Goal: Task Accomplishment & Management: Manage account settings

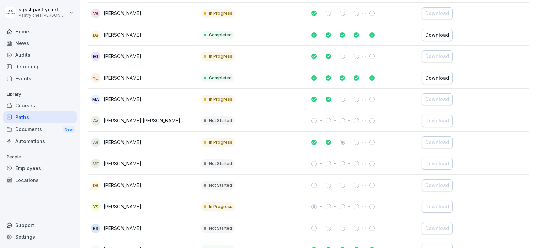
scroll to position [1493, 0]
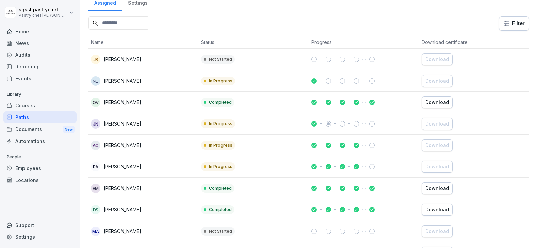
scroll to position [101, 0]
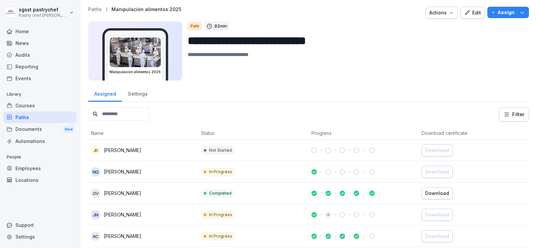
click at [32, 116] on div "Paths" at bounding box center [39, 117] width 73 height 12
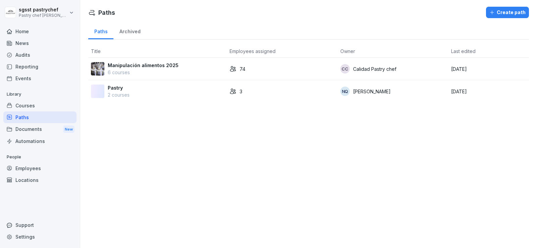
click at [123, 72] on p "6 courses" at bounding box center [143, 72] width 71 height 7
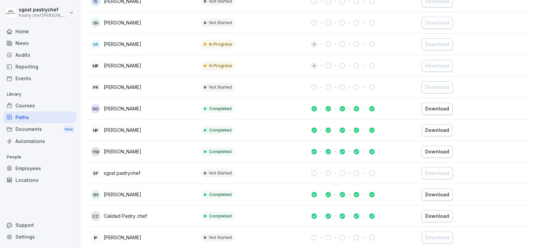
scroll to position [1041, 0]
